Goal: Contribute content

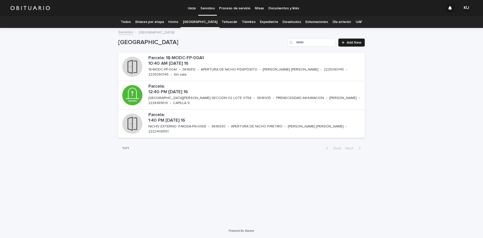
click at [130, 23] on link "Todos" at bounding box center [126, 22] width 10 height 12
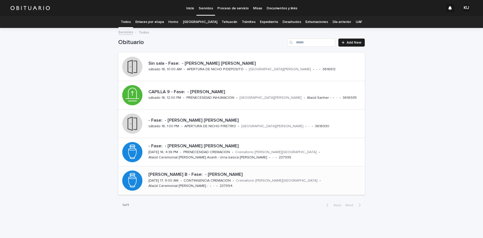
click at [225, 176] on p "[PERSON_NAME] B - Fase: - [PERSON_NAME]" at bounding box center [255, 175] width 214 height 6
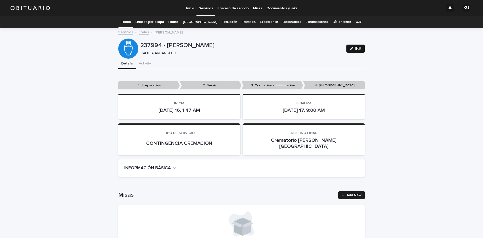
click at [354, 46] on button "Edit" at bounding box center [355, 48] width 18 height 8
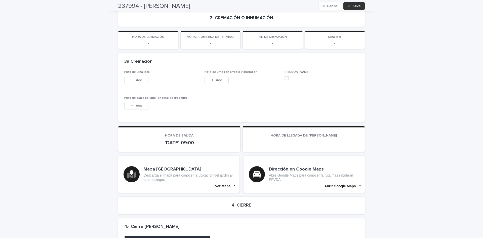
scroll to position [1160, 0]
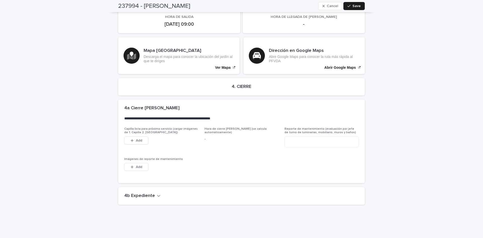
click at [142, 193] on h2 "4b Expediente" at bounding box center [139, 196] width 31 height 6
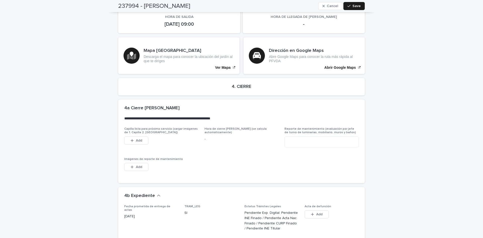
scroll to position [1346, 0]
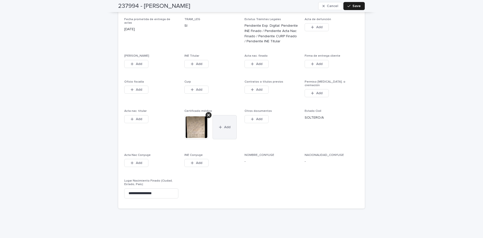
click at [227, 116] on button "Add" at bounding box center [224, 127] width 24 height 24
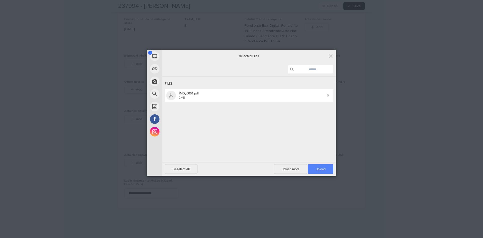
click at [313, 172] on span "Upload 1" at bounding box center [320, 169] width 25 height 10
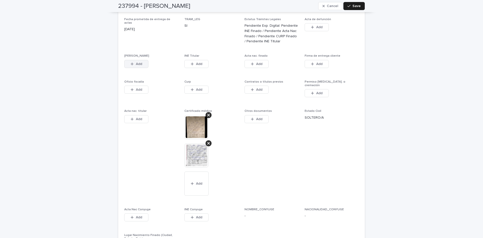
click at [138, 62] on span "Add" at bounding box center [139, 64] width 6 height 4
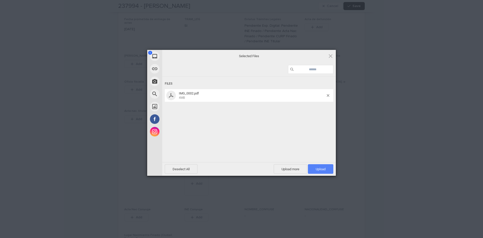
click at [312, 168] on span "Upload 1" at bounding box center [320, 169] width 25 height 10
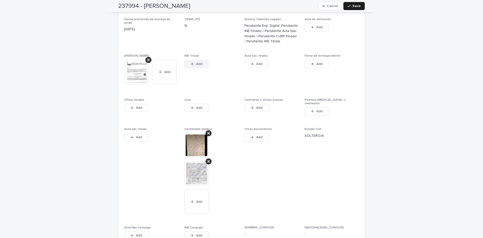
click at [206, 60] on button "Add" at bounding box center [196, 64] width 24 height 8
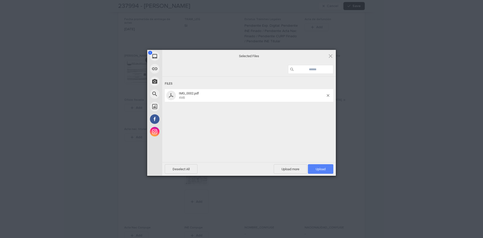
click at [315, 170] on span "Upload 1" at bounding box center [320, 169] width 25 height 10
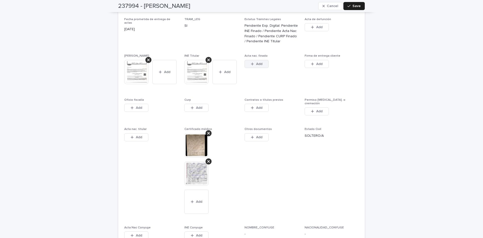
click at [251, 62] on icon "button" at bounding box center [252, 64] width 3 height 4
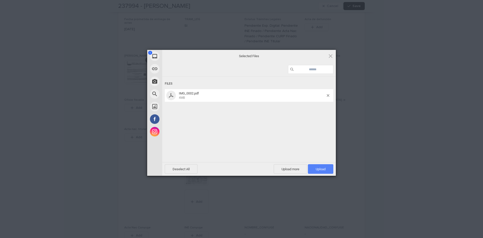
click at [314, 165] on span "Upload 1" at bounding box center [320, 169] width 25 height 10
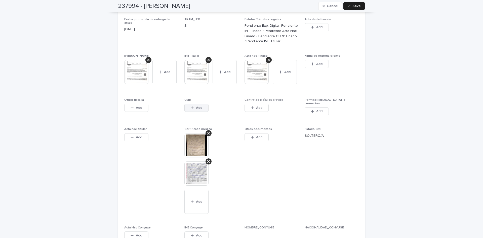
click at [201, 104] on button "Add" at bounding box center [196, 108] width 24 height 8
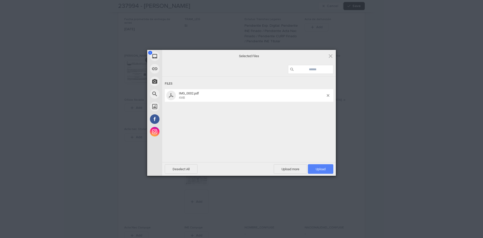
click at [324, 169] on span "Upload 1" at bounding box center [320, 169] width 10 height 4
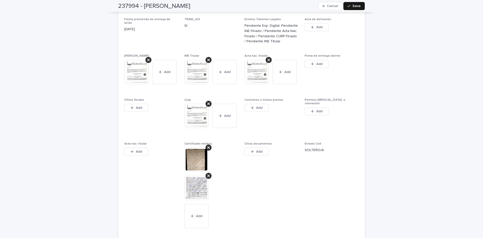
click at [355, 7] on span "Save" at bounding box center [356, 6] width 8 height 4
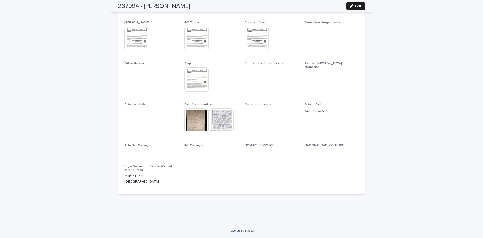
scroll to position [1224, 0]
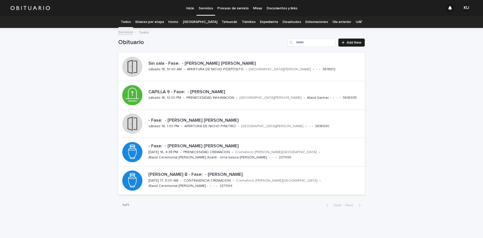
click at [201, 22] on link "[GEOGRAPHIC_DATA]" at bounding box center [200, 22] width 34 height 12
